Goal: Check status: Check status

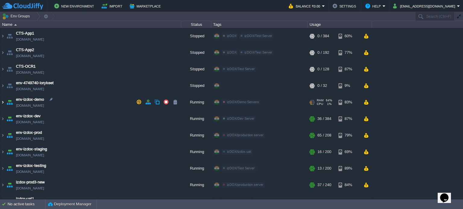
click at [3, 102] on img at bounding box center [2, 102] width 5 height 16
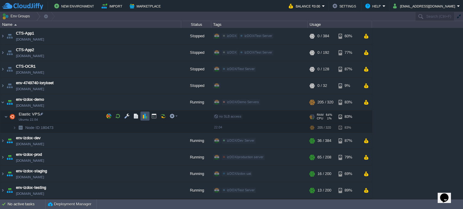
click at [147, 117] on button "button" at bounding box center [144, 116] width 5 height 5
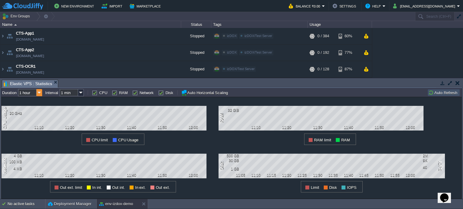
click at [39, 94] on img at bounding box center [39, 92] width 6 height 7
click at [29, 119] on div "12 hours" at bounding box center [30, 116] width 23 height 8
type input "12 hours"
type input "1 hour"
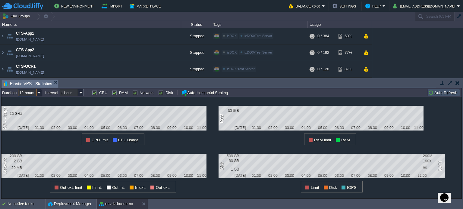
click at [119, 94] on label "RAM" at bounding box center [123, 93] width 9 height 5
click at [113, 94] on input "RAM" at bounding box center [114, 93] width 4 height 4
checkbox input "false"
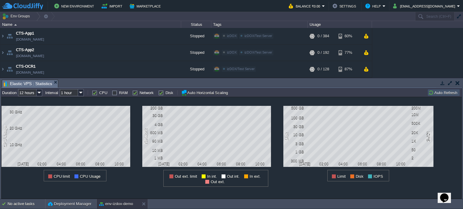
click at [139, 93] on label "Network" at bounding box center [146, 93] width 14 height 5
click at [133, 93] on input "Network" at bounding box center [134, 93] width 4 height 4
checkbox input "false"
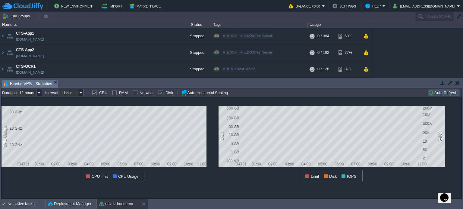
click at [165, 93] on label "Disk" at bounding box center [169, 93] width 8 height 5
click at [158, 93] on input "Disk" at bounding box center [160, 93] width 4 height 4
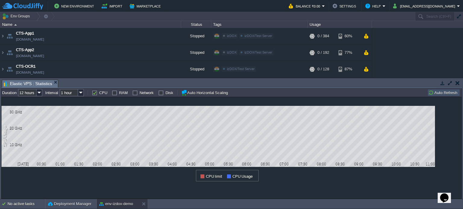
click at [165, 93] on label "Disk" at bounding box center [169, 93] width 8 height 5
click at [158, 93] on input "Disk" at bounding box center [160, 93] width 4 height 4
checkbox input "true"
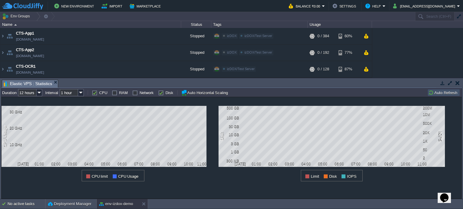
drag, startPoint x: 134, startPoint y: 95, endPoint x: 113, endPoint y: 95, distance: 20.8
click at [139, 95] on label "Network" at bounding box center [146, 93] width 14 height 5
click at [134, 95] on input "Network" at bounding box center [134, 93] width 4 height 4
checkbox input "true"
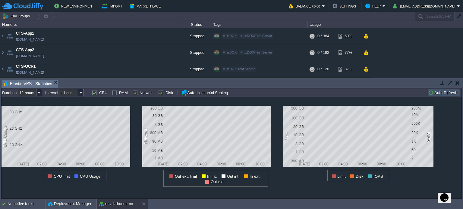
click at [119, 92] on label "RAM" at bounding box center [123, 93] width 9 height 5
click at [114, 92] on input "RAM" at bounding box center [114, 93] width 4 height 4
checkbox input "true"
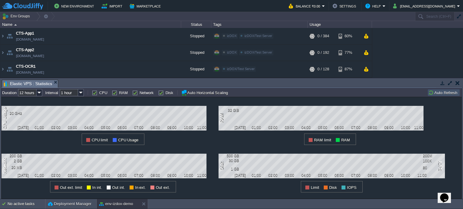
click at [99, 94] on label "CPU" at bounding box center [103, 93] width 8 height 5
click at [94, 94] on input "CPU" at bounding box center [94, 93] width 4 height 4
checkbox input "false"
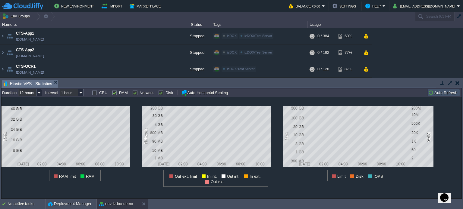
click at [139, 94] on label "Network" at bounding box center [146, 93] width 14 height 5
click at [132, 94] on input "Network" at bounding box center [134, 93] width 4 height 4
checkbox input "false"
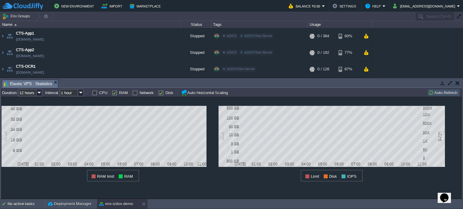
click at [165, 93] on label "Disk" at bounding box center [169, 93] width 8 height 5
click at [160, 93] on input "Disk" at bounding box center [160, 93] width 4 height 4
checkbox input "false"
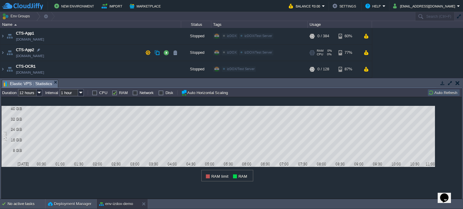
scroll to position [40, 0]
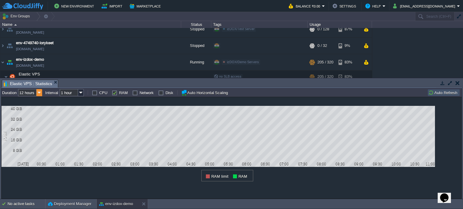
click at [39, 92] on img at bounding box center [39, 92] width 6 height 7
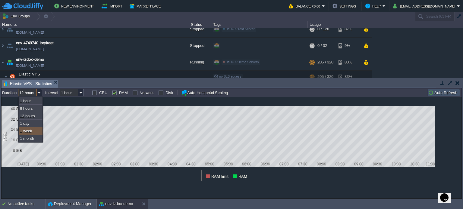
click at [30, 131] on div "1 week" at bounding box center [30, 131] width 23 height 8
type input "1 week"
